Goal: Task Accomplishment & Management: Manage account settings

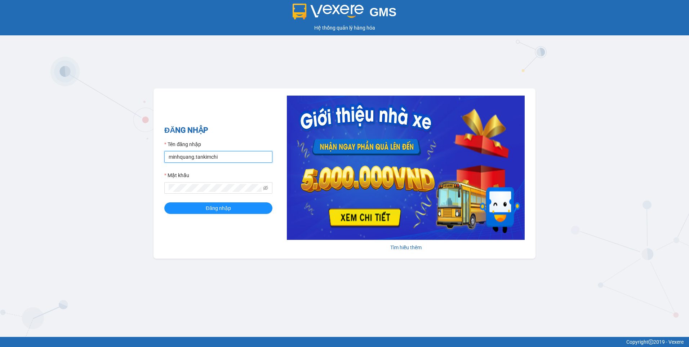
click at [235, 158] on input "minhquang.tankimchi" at bounding box center [218, 157] width 108 height 12
type input "nhann.tankimchi"
click at [266, 188] on icon "eye-invisible" at bounding box center [265, 187] width 1 height 1
click at [174, 206] on button "Đăng nhập" at bounding box center [218, 208] width 108 height 12
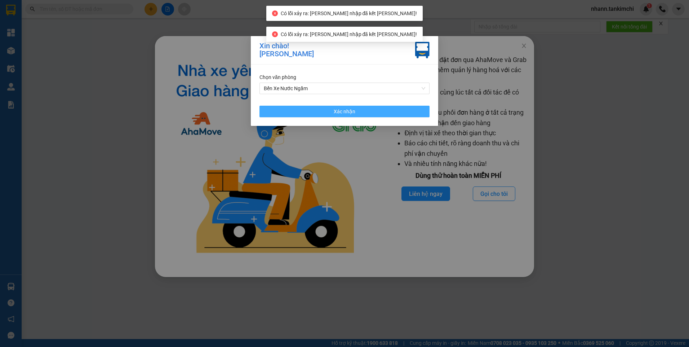
drag, startPoint x: 360, startPoint y: 111, endPoint x: 381, endPoint y: 107, distance: 21.6
click at [361, 110] on button "Xác nhận" at bounding box center [344, 112] width 170 height 12
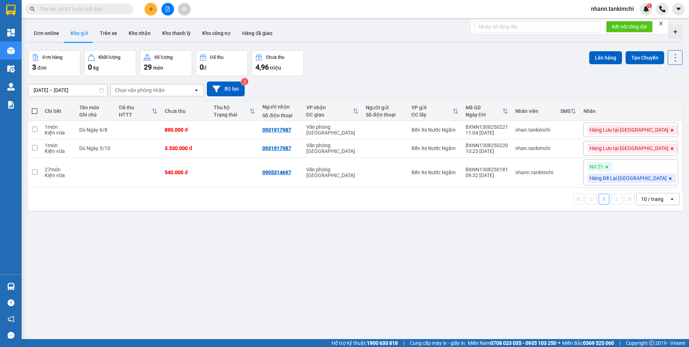
click at [49, 9] on input "text" at bounding box center [82, 9] width 85 height 8
paste input "BXDN1308250011"
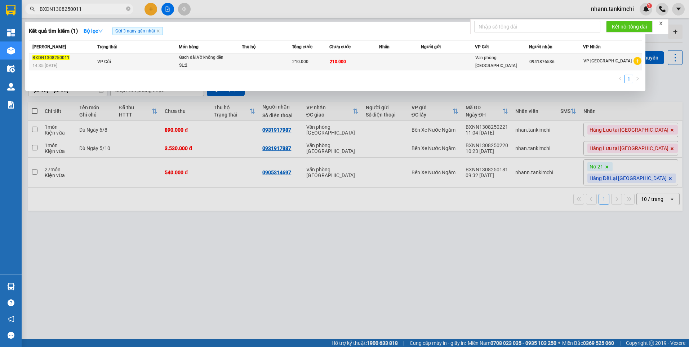
type input "BXDN1308250011"
click at [145, 63] on td "VP Gửi" at bounding box center [136, 61] width 83 height 17
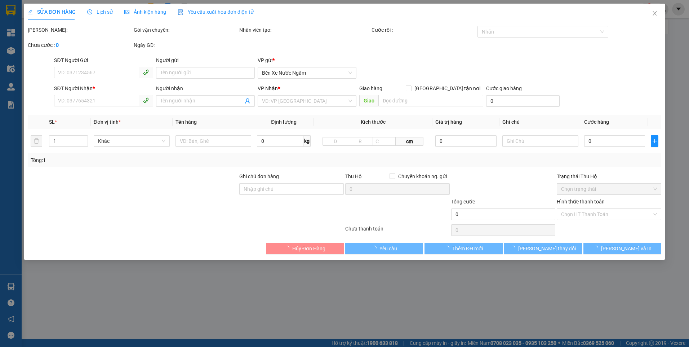
type input "0941876536"
type input "210.000"
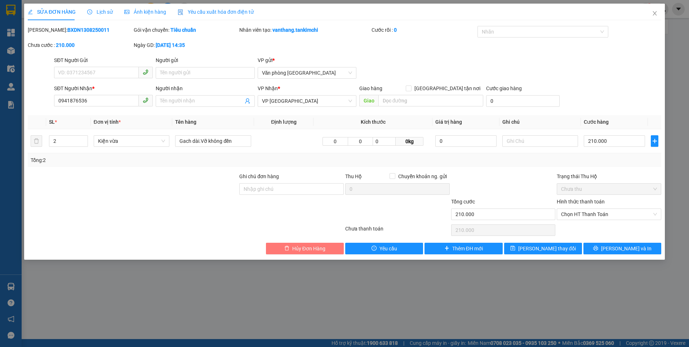
click at [304, 249] on span "Hủy Đơn Hàng" at bounding box center [308, 248] width 33 height 8
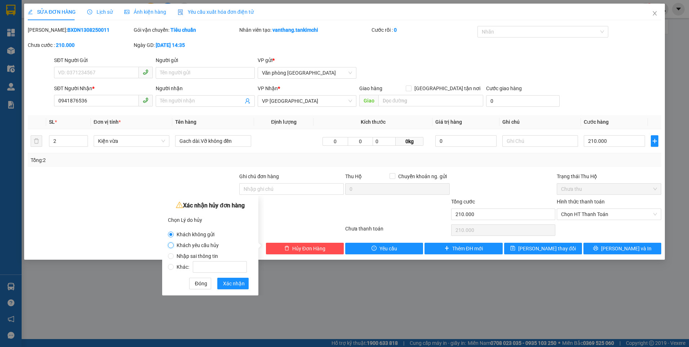
click at [171, 243] on input "Khách yêu cầu hủy" at bounding box center [171, 245] width 6 height 6
radio input "true"
radio input "false"
click at [173, 253] on input "Nhập sai thông tin" at bounding box center [171, 256] width 6 height 6
radio input "true"
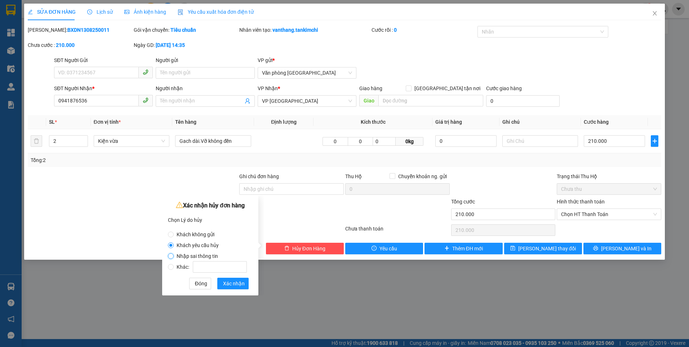
radio input "false"
click at [227, 284] on span "Xác nhận" at bounding box center [234, 283] width 22 height 8
